Goal: Transaction & Acquisition: Purchase product/service

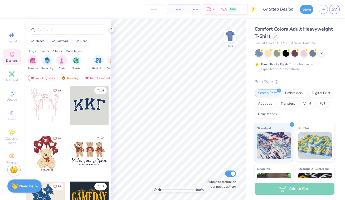
click at [274, 40] on div "Comfort Colors Adult Heavyweight T-Shirt" at bounding box center [295, 33] width 80 height 14
click at [275, 39] on div at bounding box center [276, 36] width 6 height 6
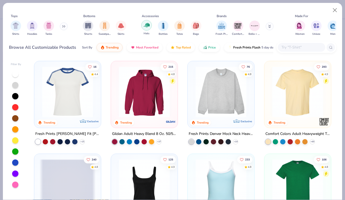
click at [145, 27] on img "filter for Hats" at bounding box center [147, 25] width 6 height 6
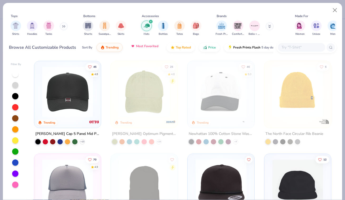
click at [154, 48] on span "Most Favorited" at bounding box center [147, 46] width 22 height 4
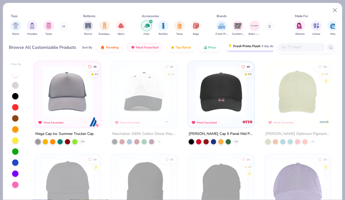
scroll to position [0, 10]
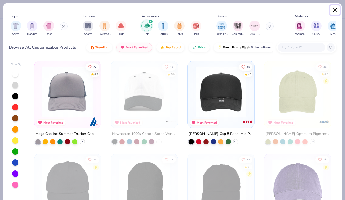
click at [333, 10] on button "Close" at bounding box center [335, 10] width 10 height 10
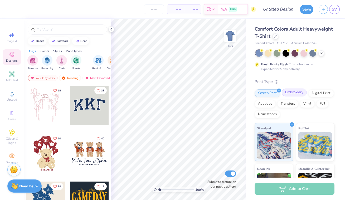
click at [301, 92] on div "Embroidery" at bounding box center [294, 93] width 25 height 8
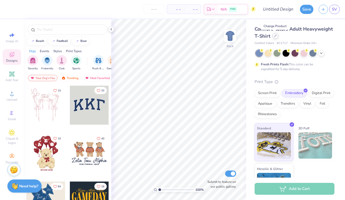
click at [276, 37] on icon at bounding box center [275, 36] width 3 height 3
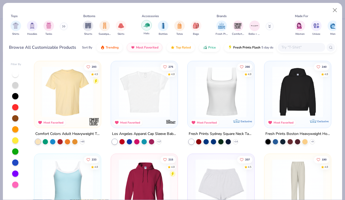
click at [145, 28] on img "filter for Hats" at bounding box center [147, 25] width 6 height 6
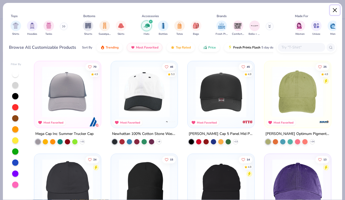
click at [336, 10] on button "Close" at bounding box center [335, 10] width 10 height 10
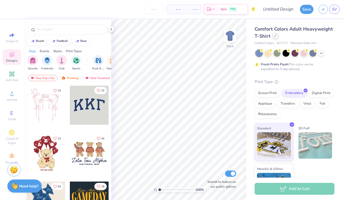
click at [277, 36] on div at bounding box center [276, 36] width 6 height 6
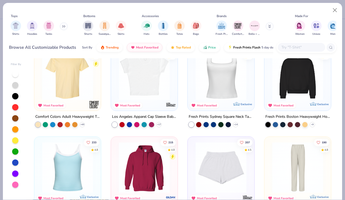
scroll to position [17, 0]
click at [292, 43] on div at bounding box center [301, 47] width 47 height 9
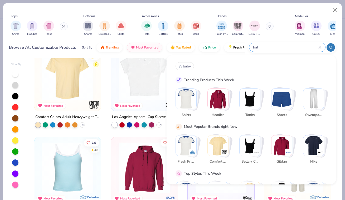
type input "hat"
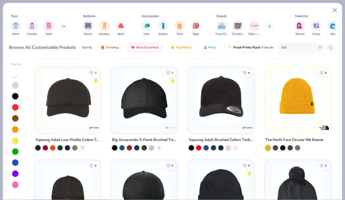
scroll to position [547, 0]
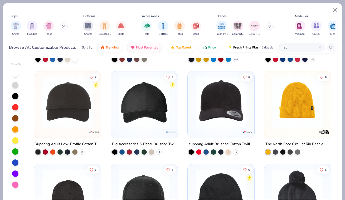
click at [225, 105] on img at bounding box center [221, 102] width 56 height 51
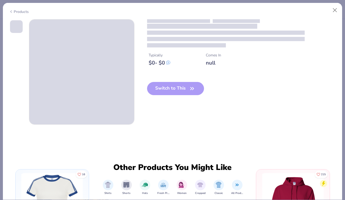
click at [180, 86] on div "Switch to This" at bounding box center [175, 93] width 57 height 22
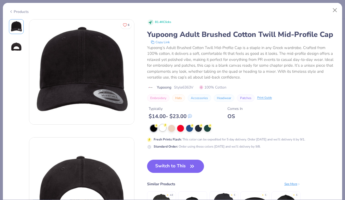
click at [161, 128] on div at bounding box center [162, 127] width 7 height 7
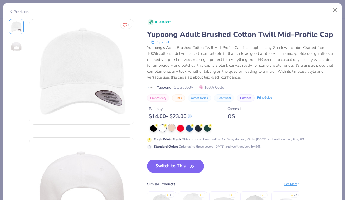
click at [171, 128] on div at bounding box center [171, 127] width 7 height 7
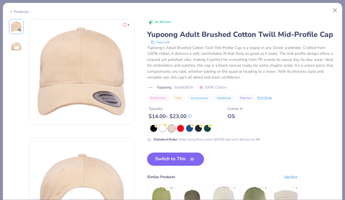
click at [162, 129] on div at bounding box center [162, 127] width 7 height 7
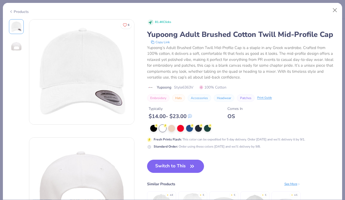
click at [18, 48] on img at bounding box center [16, 46] width 13 height 13
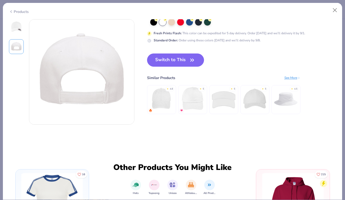
click at [18, 24] on img at bounding box center [16, 26] width 13 height 13
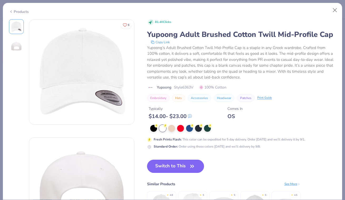
click at [166, 168] on button "Switch to This" at bounding box center [175, 166] width 57 height 13
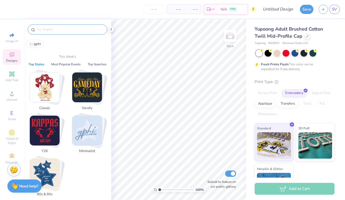
click at [55, 31] on input "text" at bounding box center [70, 29] width 68 height 5
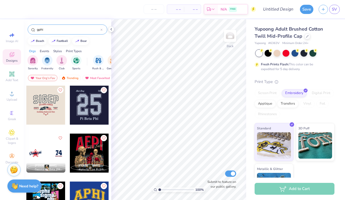
scroll to position [536, 0]
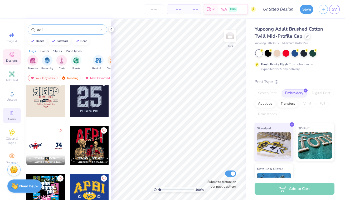
type input "gphi"
click at [11, 119] on span "Greek" at bounding box center [12, 119] width 8 height 4
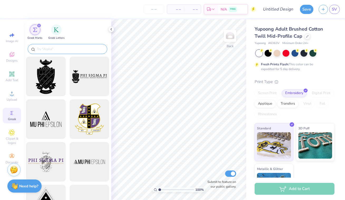
click at [51, 50] on input "text" at bounding box center [70, 48] width 68 height 5
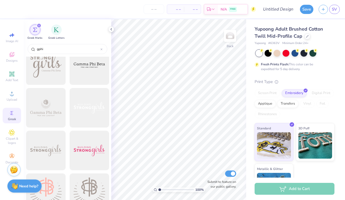
scroll to position [0, 0]
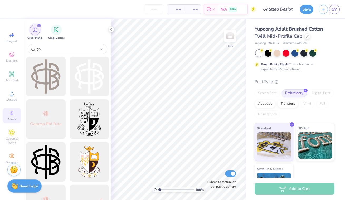
type input "g"
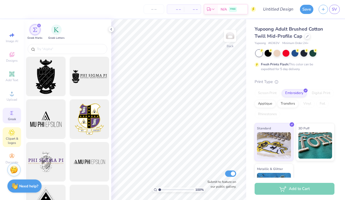
click at [10, 143] on span "Clipart & logos" at bounding box center [12, 141] width 18 height 8
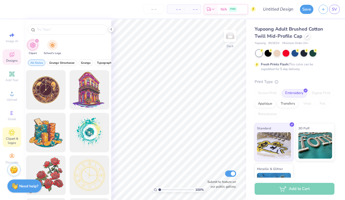
click at [12, 52] on icon at bounding box center [11, 54] width 5 height 5
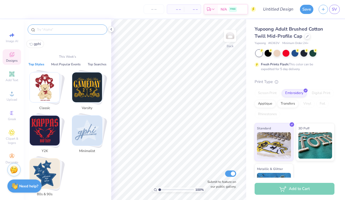
click at [46, 31] on input "text" at bounding box center [70, 29] width 68 height 5
type input "h"
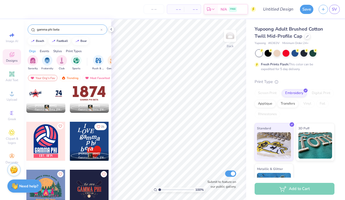
scroll to position [109, 0]
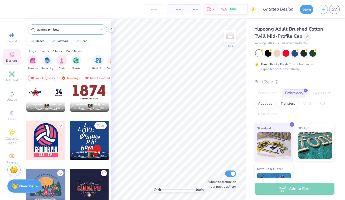
type input "gamma phi beta"
click at [97, 91] on div at bounding box center [89, 92] width 39 height 39
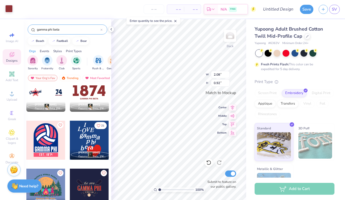
click at [9, 7] on div at bounding box center [8, 8] width 7 height 7
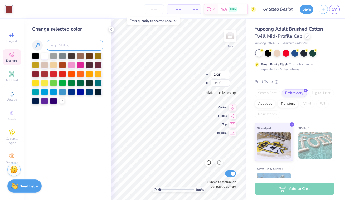
click at [59, 45] on input at bounding box center [75, 45] width 56 height 11
click at [91, 57] on div at bounding box center [89, 55] width 7 height 7
click at [78, 55] on div at bounding box center [80, 55] width 7 height 7
click at [226, 131] on div "100 % Back W 2.08 2.08 " H 0.92 0.92 " Match to [GEOGRAPHIC_DATA] Middle Top Bo…" at bounding box center [178, 109] width 135 height 181
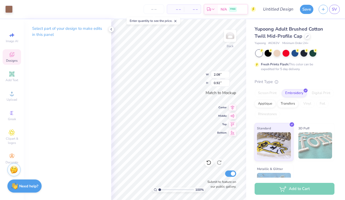
click at [134, 65] on body "Art colors – – Per Item – – Total Est. Delivery N/A FREE Design Title Save SV I…" at bounding box center [172, 100] width 345 height 200
type input "3.21"
type input "1.43"
click at [224, 121] on div "100 % Back W 3.21 3.21 " H 1.43 1.43 " Match to [GEOGRAPHIC_DATA] Middle Top Bo…" at bounding box center [178, 109] width 135 height 181
type input "4.46"
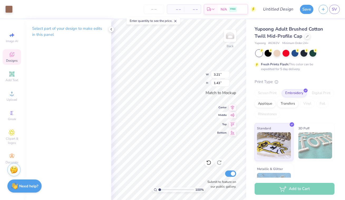
type input "1.99"
click at [109, 28] on icon at bounding box center [111, 29] width 4 height 4
type input "1.53"
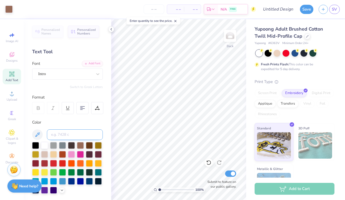
click at [67, 136] on input at bounding box center [75, 135] width 56 height 11
click at [13, 58] on div "Designs" at bounding box center [12, 57] width 18 height 16
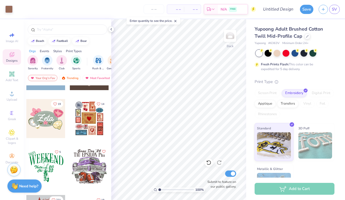
scroll to position [229, 0]
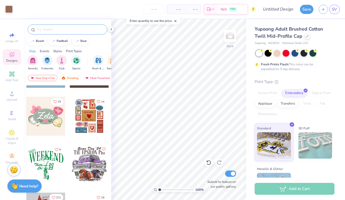
click at [55, 31] on input "text" at bounding box center [70, 29] width 68 height 5
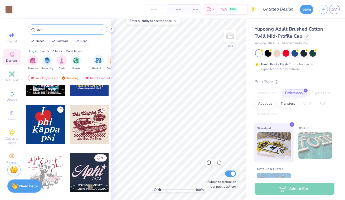
scroll to position [705, 0]
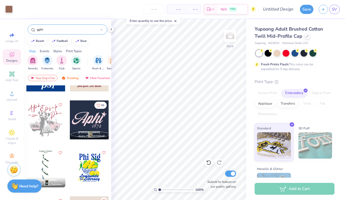
click at [49, 26] on div "gphi" at bounding box center [68, 30] width 80 height 10
click at [50, 28] on input "gphi" at bounding box center [68, 29] width 64 height 5
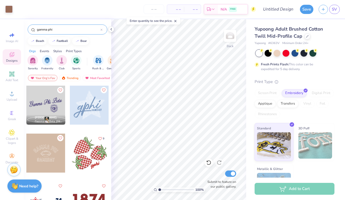
scroll to position [66, 0]
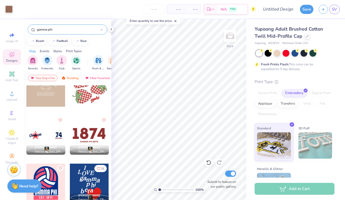
type input "gamma phi"
click at [84, 128] on div at bounding box center [89, 135] width 39 height 39
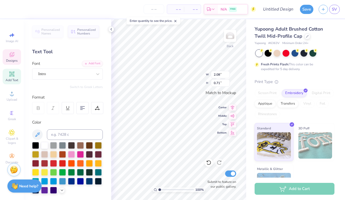
type textarea "1"
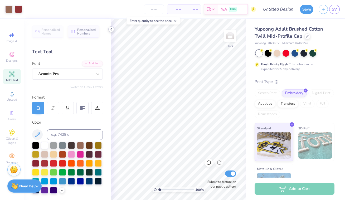
click at [111, 29] on polyline at bounding box center [111, 29] width 1 height 2
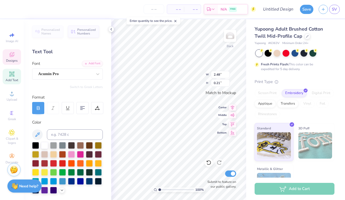
scroll to position [0, 0]
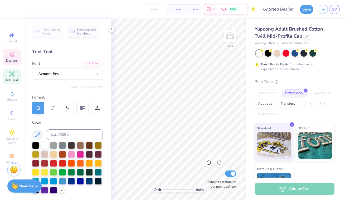
click at [11, 60] on span "Designs" at bounding box center [12, 61] width 12 height 4
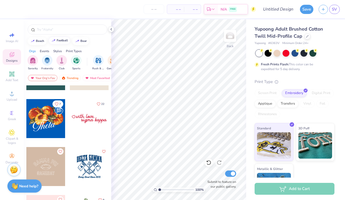
scroll to position [662, 0]
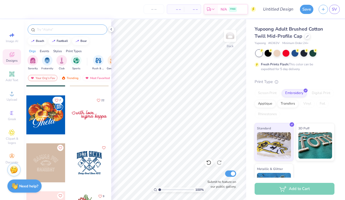
click at [59, 31] on input "text" at bounding box center [70, 29] width 68 height 5
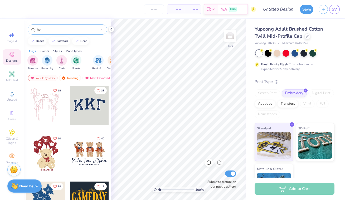
type input "h"
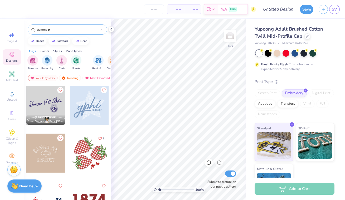
scroll to position [63, 0]
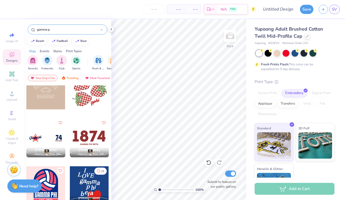
type input "gamma p"
click at [92, 138] on div at bounding box center [89, 137] width 39 height 39
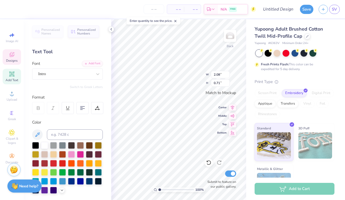
scroll to position [0, 0]
type textarea "1"
paste textarea
type textarea "R"
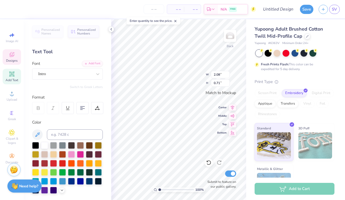
type textarea "[PERSON_NAME]"
type textarea "R"
click at [113, 29] on icon at bounding box center [111, 29] width 4 height 4
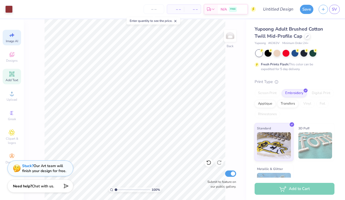
click at [14, 39] on div "Image AI" at bounding box center [12, 38] width 18 height 16
select select "4"
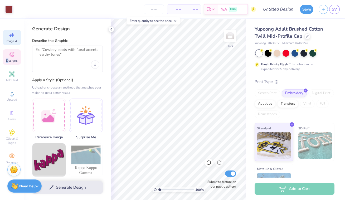
click at [7, 60] on span "Designs" at bounding box center [12, 61] width 12 height 4
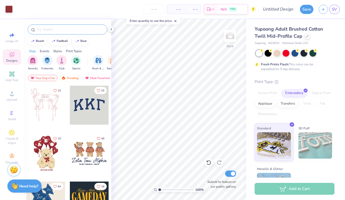
click at [53, 30] on input "text" at bounding box center [70, 29] width 68 height 5
type input "gamma phi beta"
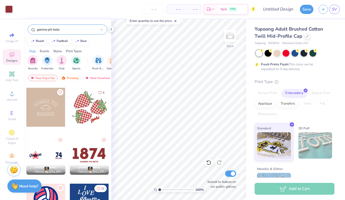
scroll to position [54, 0]
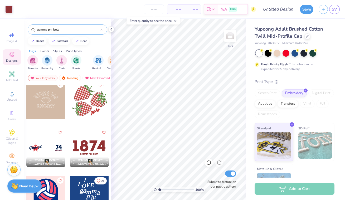
click at [88, 145] on div at bounding box center [89, 147] width 39 height 39
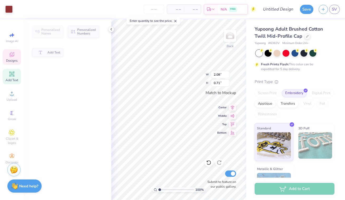
type input "0.71"
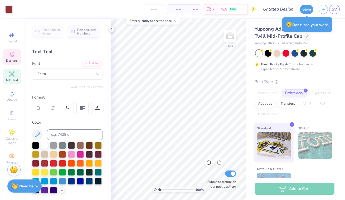
click at [13, 55] on icon at bounding box center [11, 54] width 5 height 5
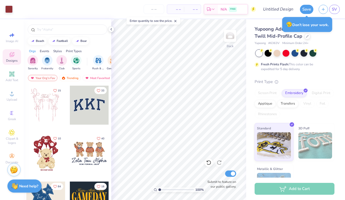
click at [12, 28] on div "Image AI Designs Add Text Upload Greek Clipart & logos Decorate" at bounding box center [12, 109] width 24 height 181
click at [12, 35] on icon at bounding box center [13, 35] width 4 height 4
select select "4"
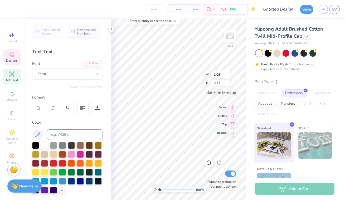
click at [107, 45] on div "Personalized Names Personalized Numbers Text Tool Add Font Font Intro Switch to…" at bounding box center [68, 109] width 88 height 181
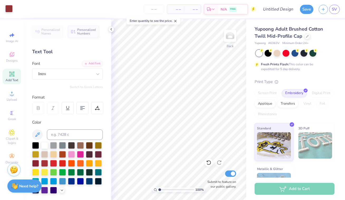
click at [8, 9] on div at bounding box center [8, 8] width 7 height 7
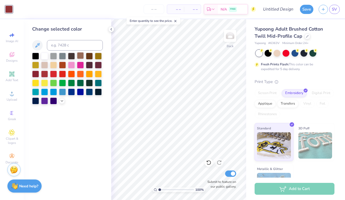
click at [80, 57] on div at bounding box center [80, 55] width 7 height 7
click at [80, 53] on div at bounding box center [80, 55] width 7 height 7
click at [9, 61] on span "Designs" at bounding box center [12, 61] width 12 height 4
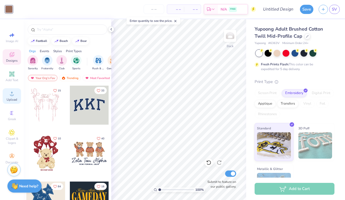
click at [11, 99] on span "Upload" at bounding box center [12, 100] width 11 height 4
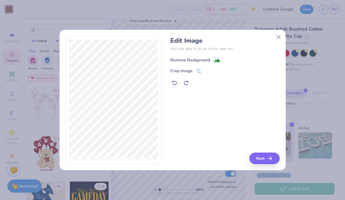
click at [193, 61] on div "Remove Background" at bounding box center [190, 60] width 40 height 6
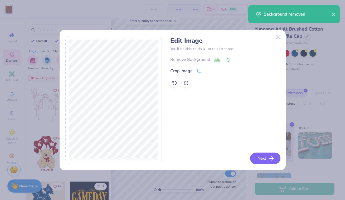
click at [263, 157] on button "Next" at bounding box center [265, 159] width 30 height 12
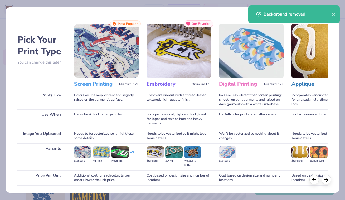
click at [169, 70] on div "Pick standard embroidery to print on this product." at bounding box center [145, 62] width 56 height 15
click at [154, 87] on h3 "Embroidery" at bounding box center [168, 84] width 43 height 7
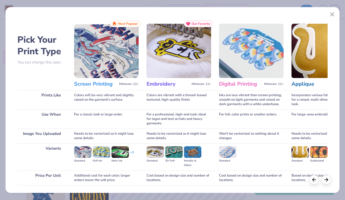
click at [180, 74] on img at bounding box center [179, 51] width 65 height 54
click at [184, 40] on img at bounding box center [179, 51] width 65 height 54
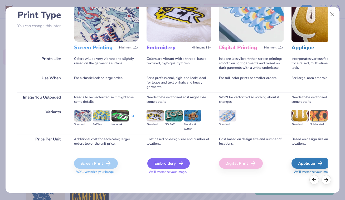
click at [169, 162] on div "Embroidery" at bounding box center [168, 163] width 42 height 11
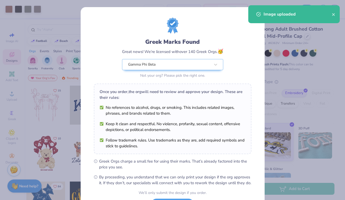
click at [332, 13] on div "Image uploaded" at bounding box center [298, 14] width 68 height 6
click at [335, 13] on icon "close" at bounding box center [334, 14] width 4 height 4
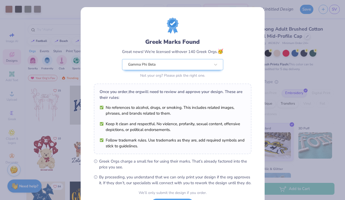
scroll to position [47, 0]
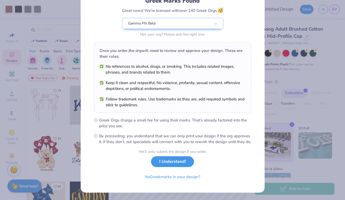
click at [160, 164] on button "I Understand!" at bounding box center [172, 161] width 43 height 11
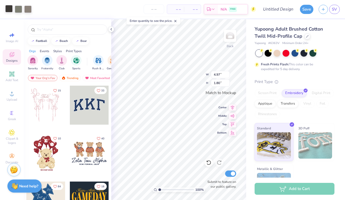
click at [8, 12] on div at bounding box center [8, 8] width 7 height 7
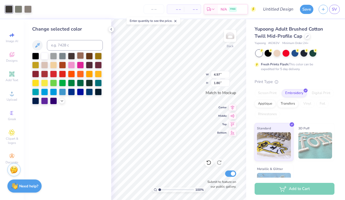
click at [82, 54] on div at bounding box center [80, 55] width 7 height 7
click at [80, 54] on div at bounding box center [80, 55] width 7 height 7
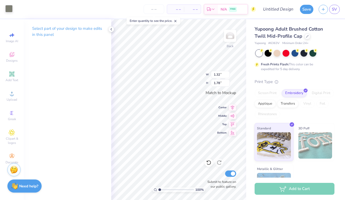
click at [8, 12] on div at bounding box center [8, 8] width 7 height 7
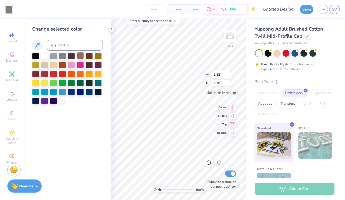
click at [79, 54] on div at bounding box center [80, 55] width 7 height 7
type input "1.87"
type input "1.80"
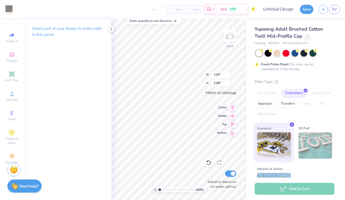
click at [7, 13] on div "Art colors" at bounding box center [6, 9] width 13 height 18
click at [9, 11] on div at bounding box center [8, 8] width 7 height 7
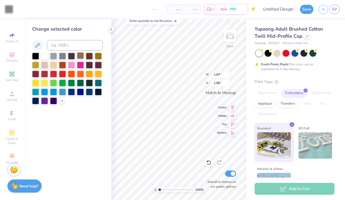
click at [81, 55] on div at bounding box center [80, 55] width 7 height 7
type input "1.28"
type input "1.78"
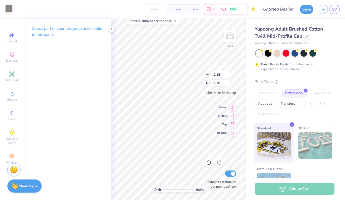
click at [10, 10] on div at bounding box center [8, 8] width 7 height 7
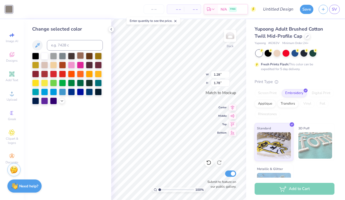
click at [79, 59] on div at bounding box center [80, 55] width 7 height 7
click at [79, 58] on div at bounding box center [80, 55] width 7 height 7
type input "2.08"
type input "0.71"
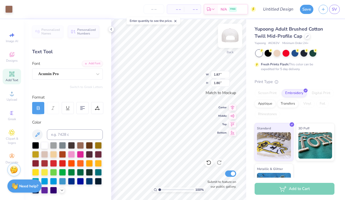
click at [228, 33] on img at bounding box center [230, 35] width 21 height 21
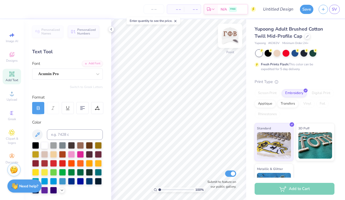
click at [234, 36] on img at bounding box center [230, 35] width 21 height 21
click at [17, 9] on div at bounding box center [18, 8] width 7 height 7
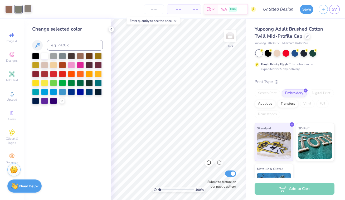
click at [27, 11] on div at bounding box center [27, 8] width 7 height 7
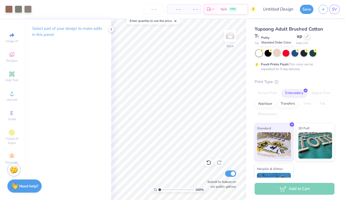
click at [277, 55] on div at bounding box center [277, 52] width 7 height 7
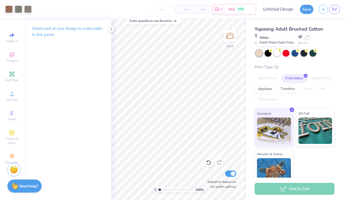
click at [276, 54] on div at bounding box center [277, 52] width 7 height 7
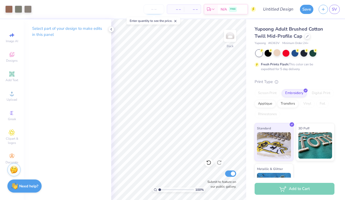
click at [154, 7] on input "number" at bounding box center [154, 8] width 21 height 9
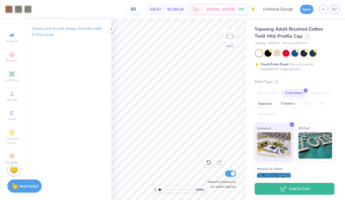
type input "6"
type input "1"
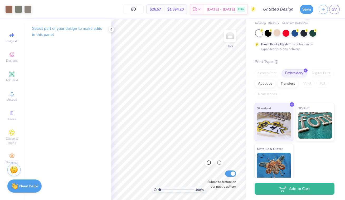
scroll to position [21, 0]
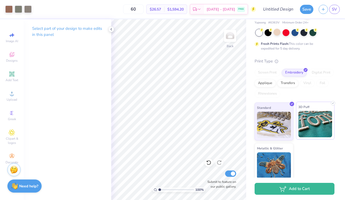
type input "60"
click at [309, 123] on img at bounding box center [316, 124] width 34 height 26
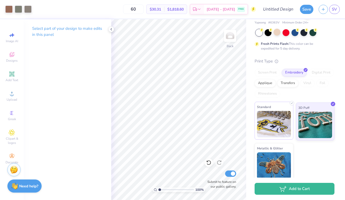
scroll to position [24, 0]
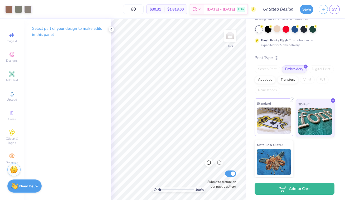
click at [271, 129] on img at bounding box center [274, 121] width 34 height 26
